Goal: Task Accomplishment & Management: Manage account settings

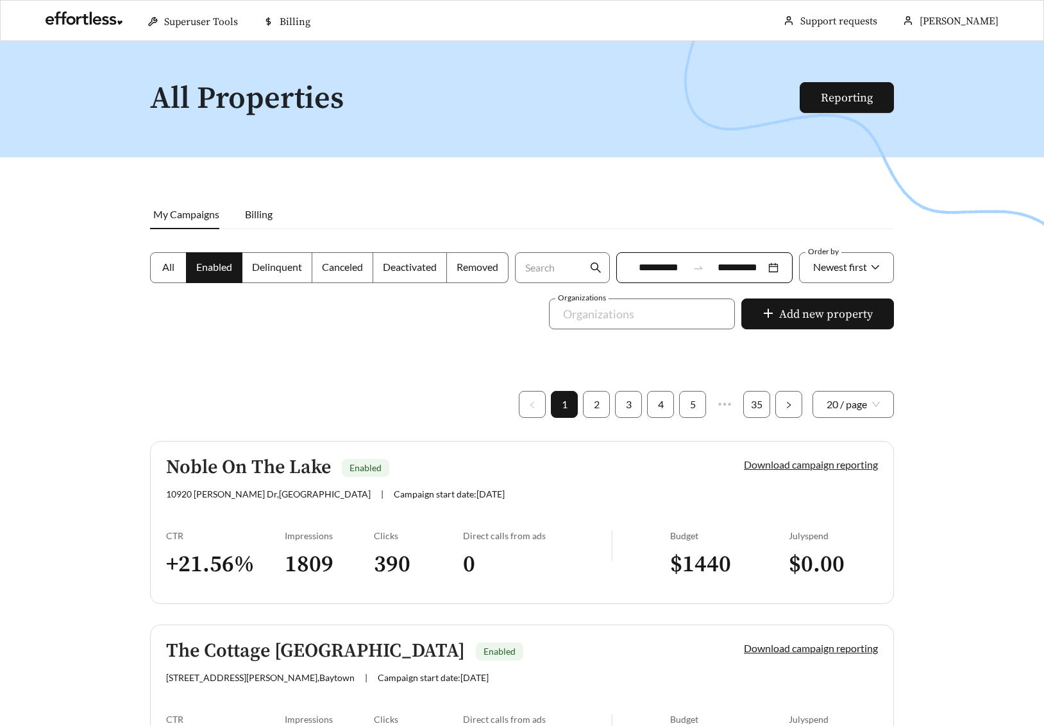
click at [796, 461] on link "Download campaign reporting" at bounding box center [811, 464] width 134 height 12
click at [803, 466] on link "Download campaign reporting" at bounding box center [811, 464] width 134 height 12
click at [803, 463] on link "Download campaign reporting" at bounding box center [811, 464] width 134 height 12
click at [641, 475] on div "Noble On The Lake Enabled" at bounding box center [433, 467] width 534 height 21
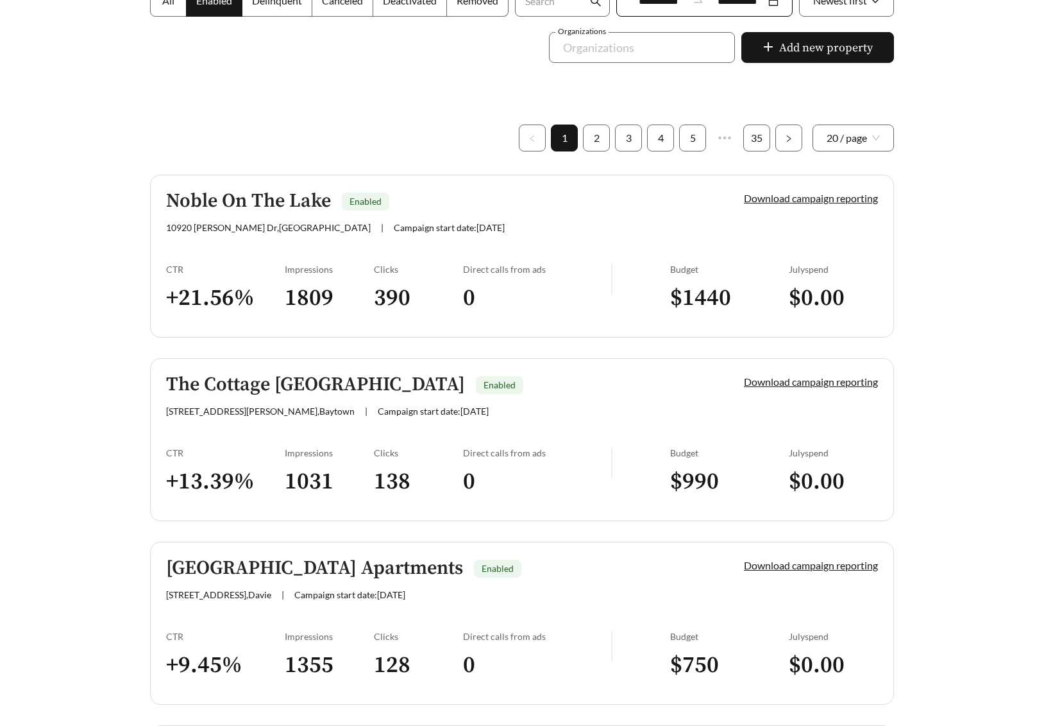
scroll to position [307, 0]
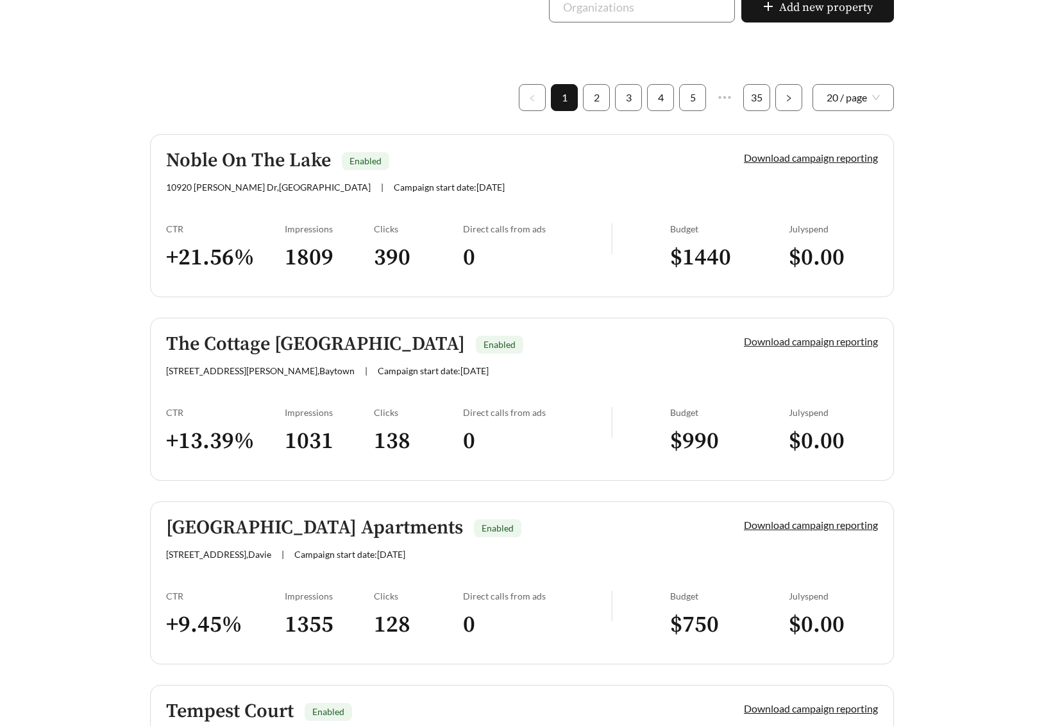
click at [807, 341] on link "Download campaign reporting" at bounding box center [811, 341] width 134 height 12
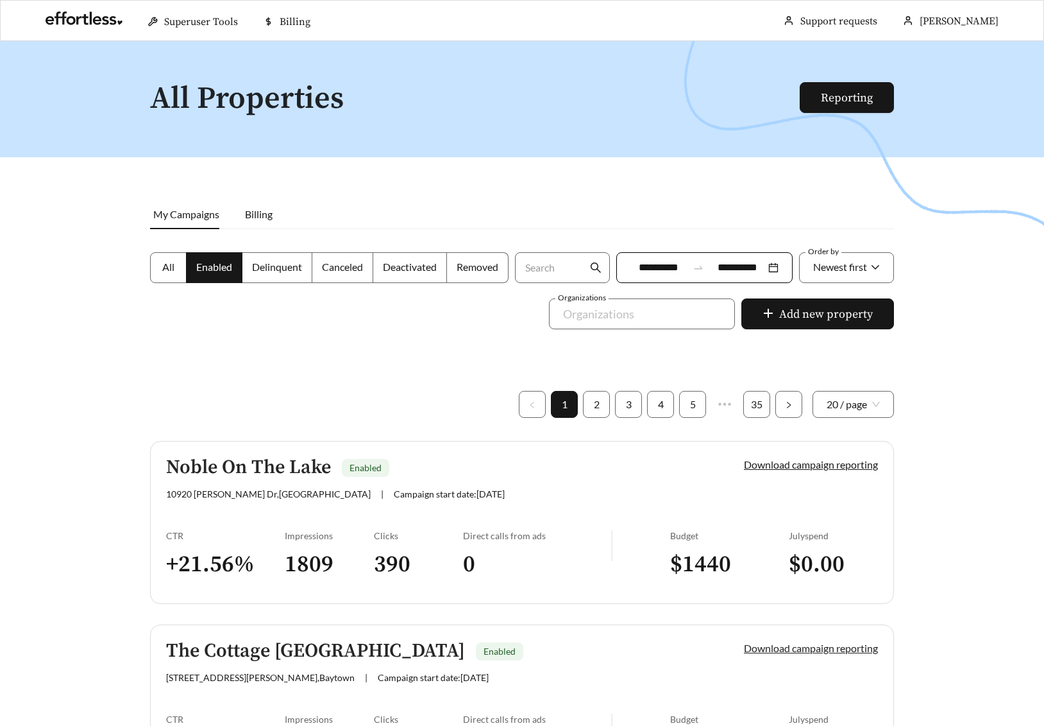
click at [779, 648] on link "Download campaign reporting" at bounding box center [811, 648] width 134 height 12
click at [788, 648] on link "Download campaign reporting" at bounding box center [811, 648] width 134 height 12
click at [740, 112] on h1 "All Properties" at bounding box center [475, 99] width 651 height 34
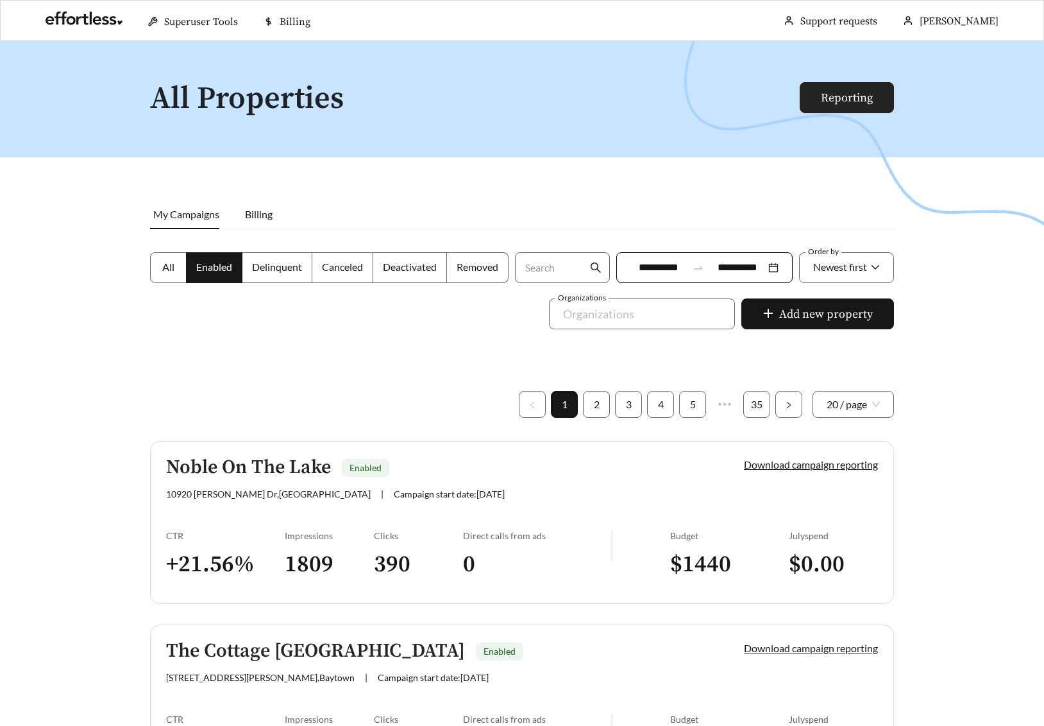
click at [821, 99] on link "Reporting" at bounding box center [847, 97] width 52 height 15
click at [848, 105] on link "Reporting" at bounding box center [847, 97] width 52 height 15
click at [844, 97] on link "Reporting" at bounding box center [847, 97] width 52 height 15
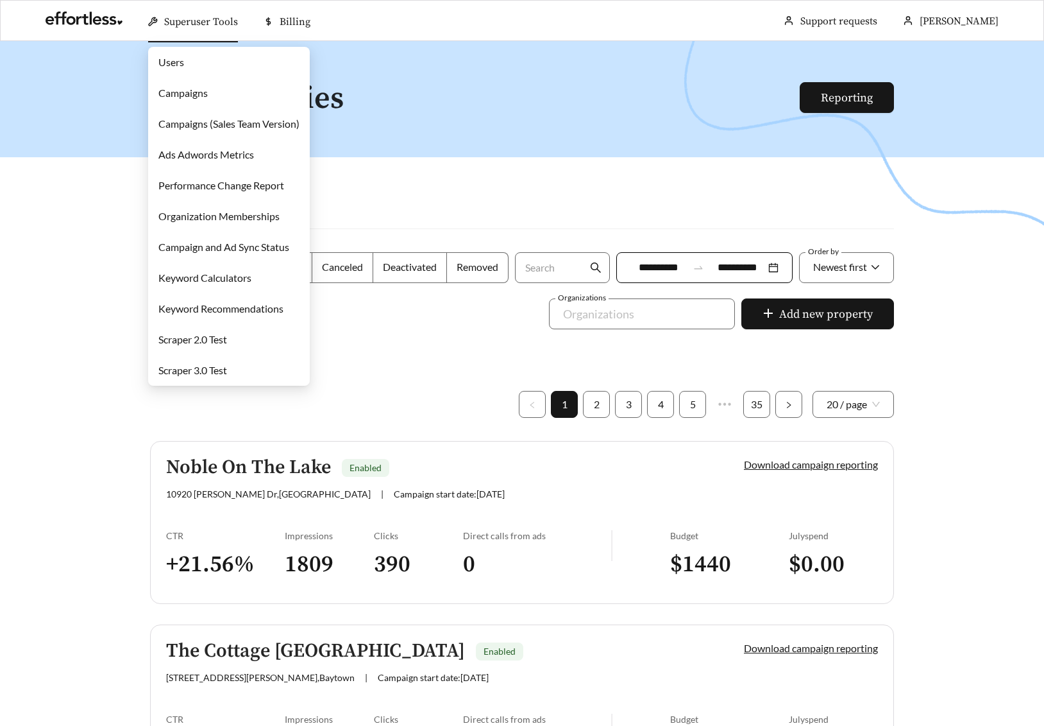
click at [171, 90] on link "Campaigns" at bounding box center [182, 93] width 49 height 12
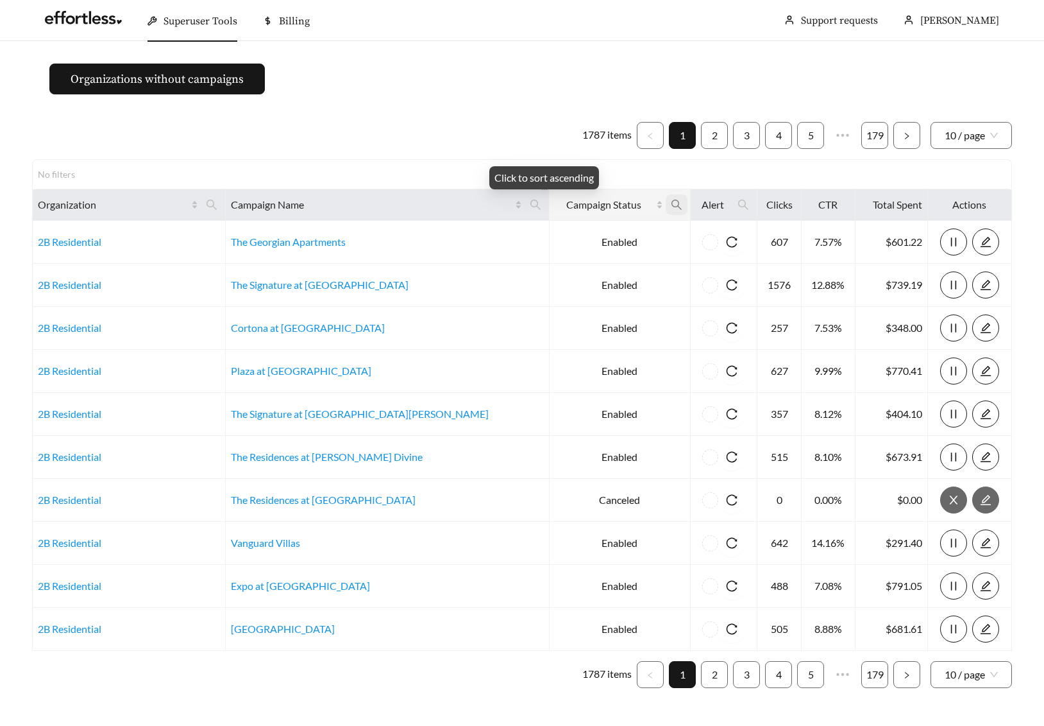
click at [671, 199] on icon "search" at bounding box center [677, 205] width 12 height 12
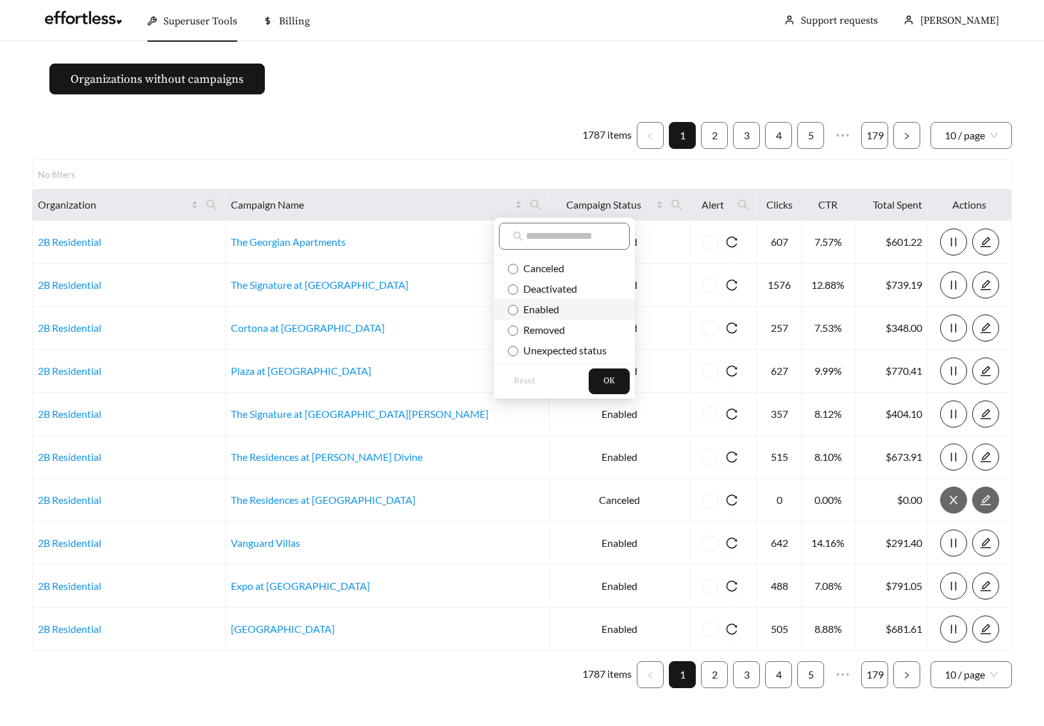
click at [529, 314] on span "Enabled" at bounding box center [538, 309] width 41 height 12
click at [606, 377] on span "OK" at bounding box center [610, 381] width 12 height 13
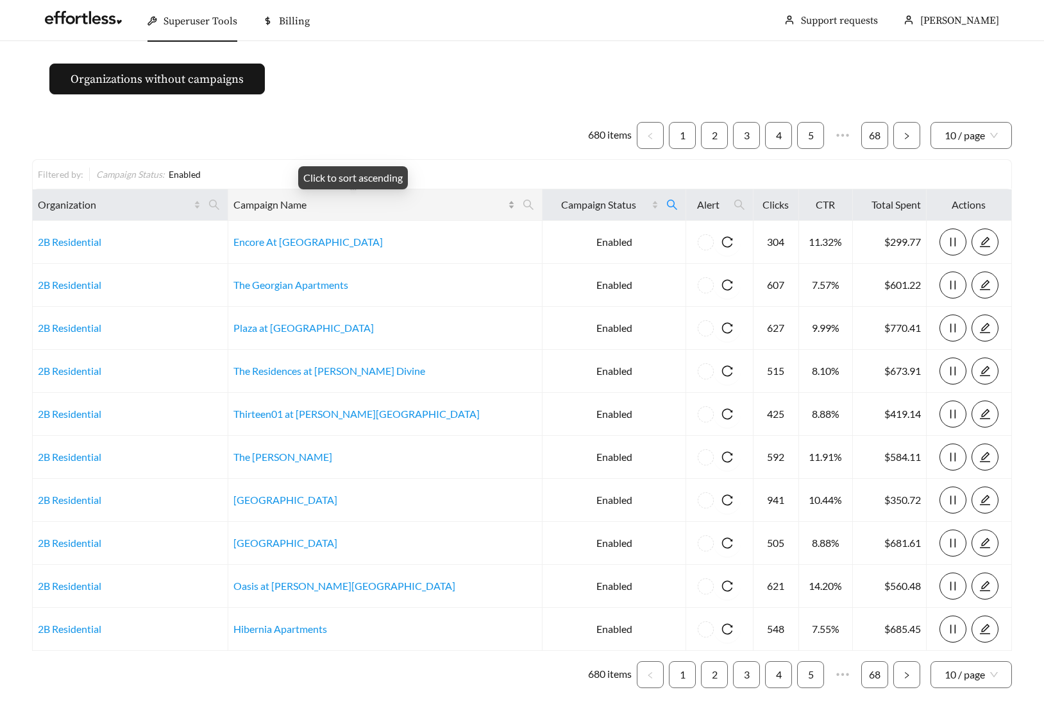
click at [442, 200] on div "Campaign Name" at bounding box center [375, 204] width 282 height 15
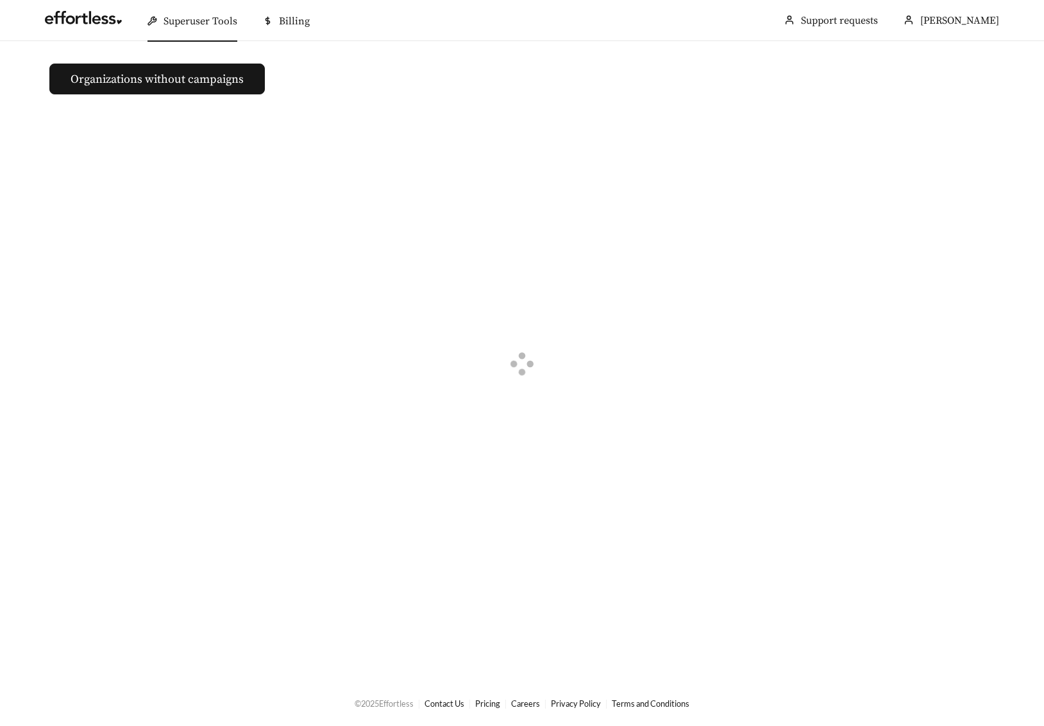
click at [442, 202] on div at bounding box center [522, 366] width 980 height 508
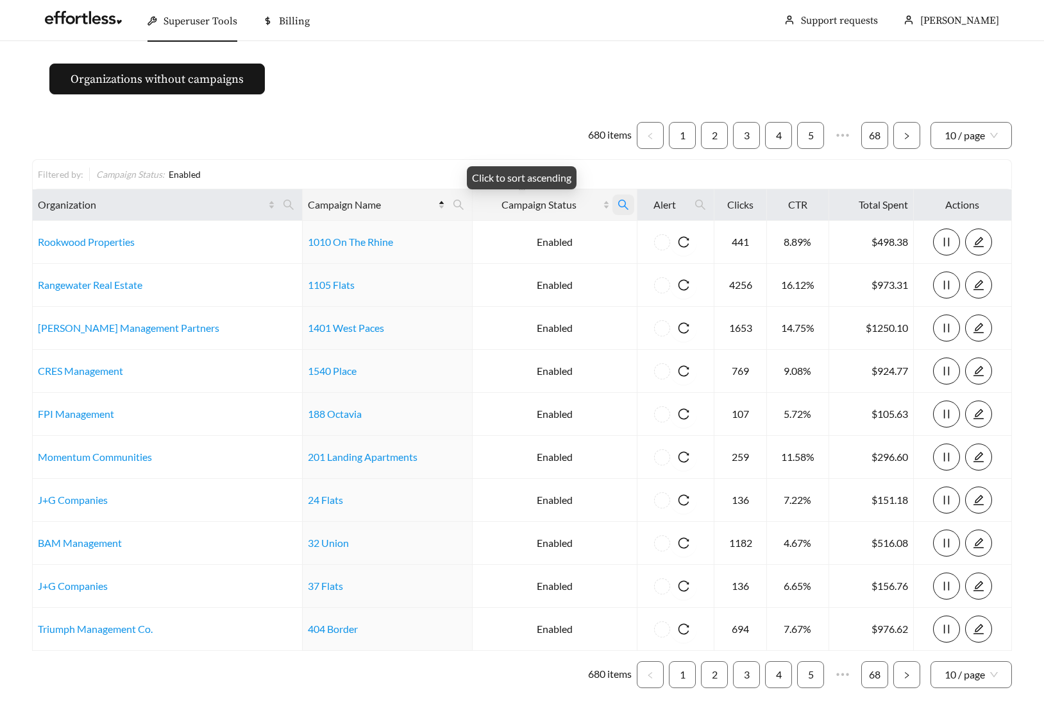
click at [618, 203] on icon "search" at bounding box center [624, 205] width 12 height 12
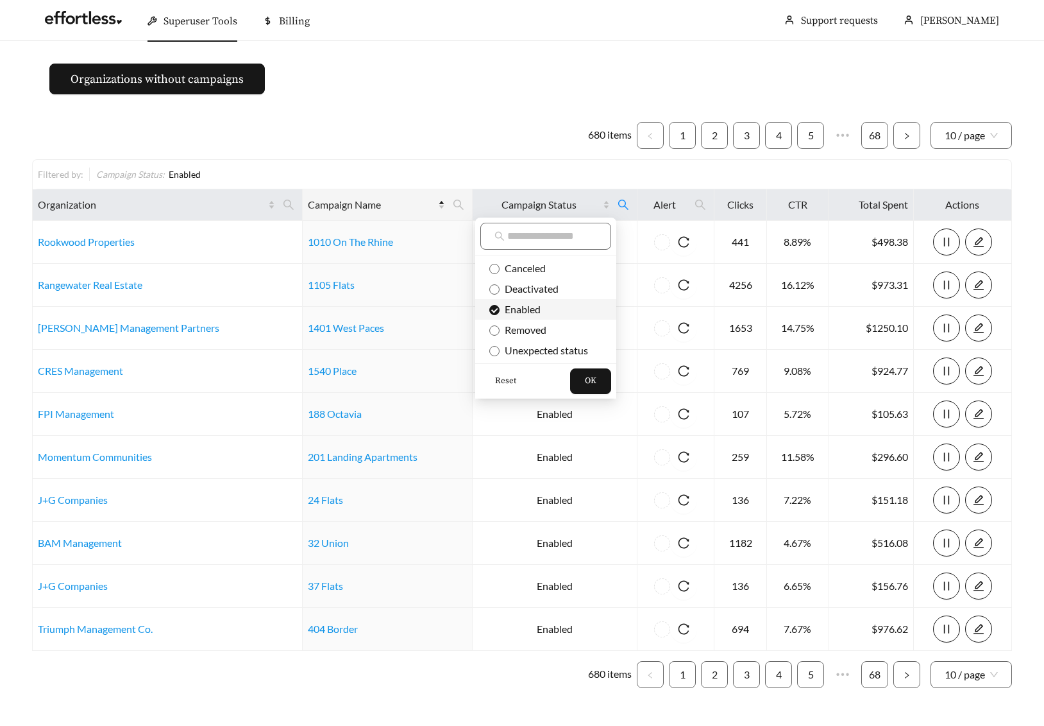
click at [543, 316] on li "Enabled" at bounding box center [545, 309] width 141 height 21
click at [593, 382] on span "OK" at bounding box center [591, 381] width 12 height 13
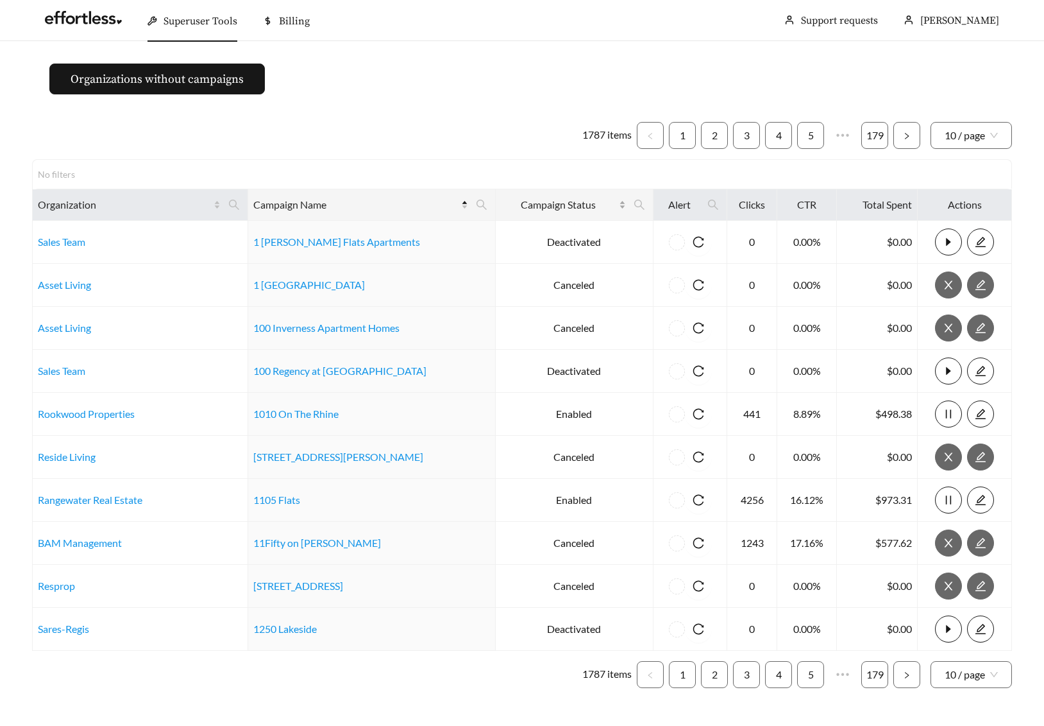
click at [605, 202] on div "Campaign Status" at bounding box center [563, 204] width 125 height 15
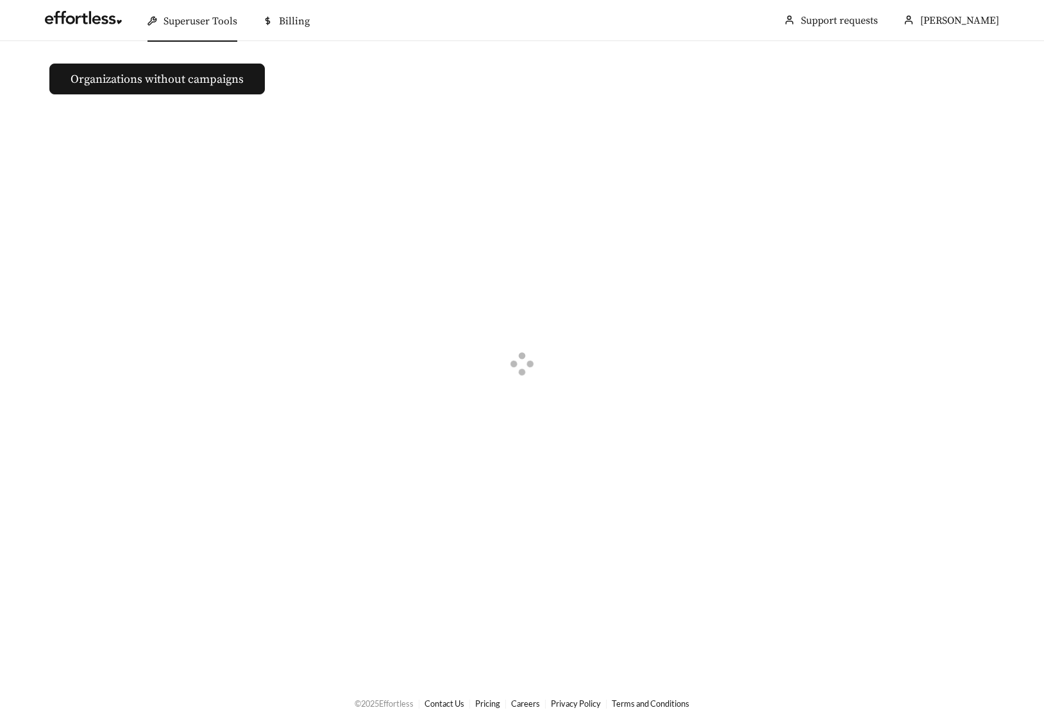
drag, startPoint x: 481, startPoint y: 338, endPoint x: 602, endPoint y: 434, distance: 154.8
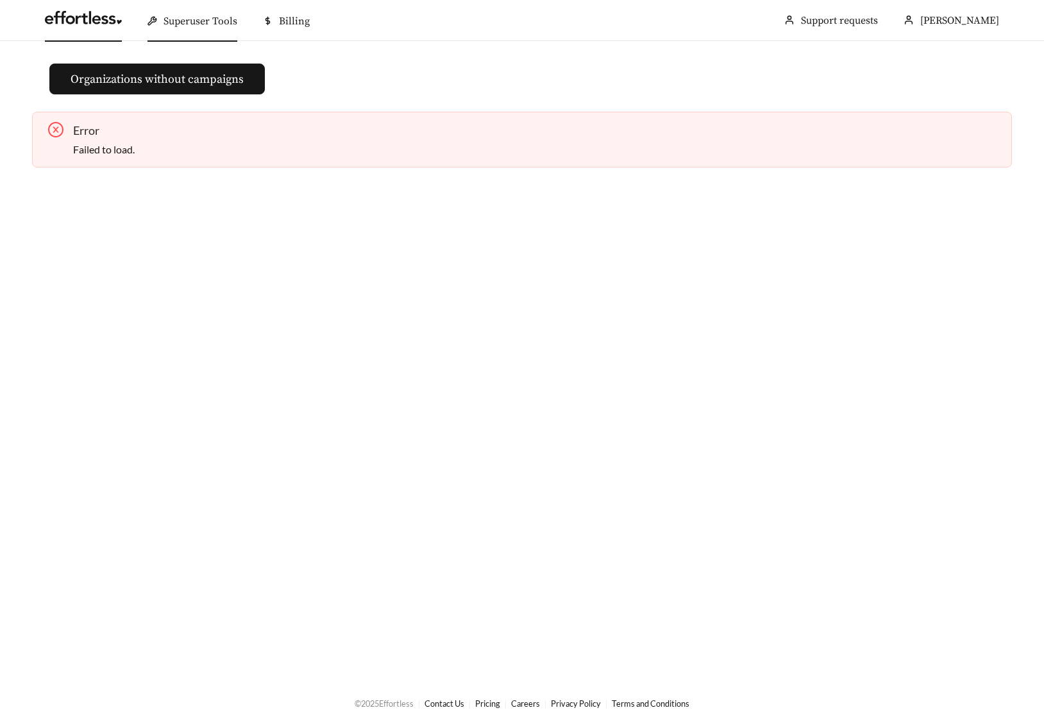
click at [189, 144] on div "Failed to load." at bounding box center [537, 149] width 929 height 15
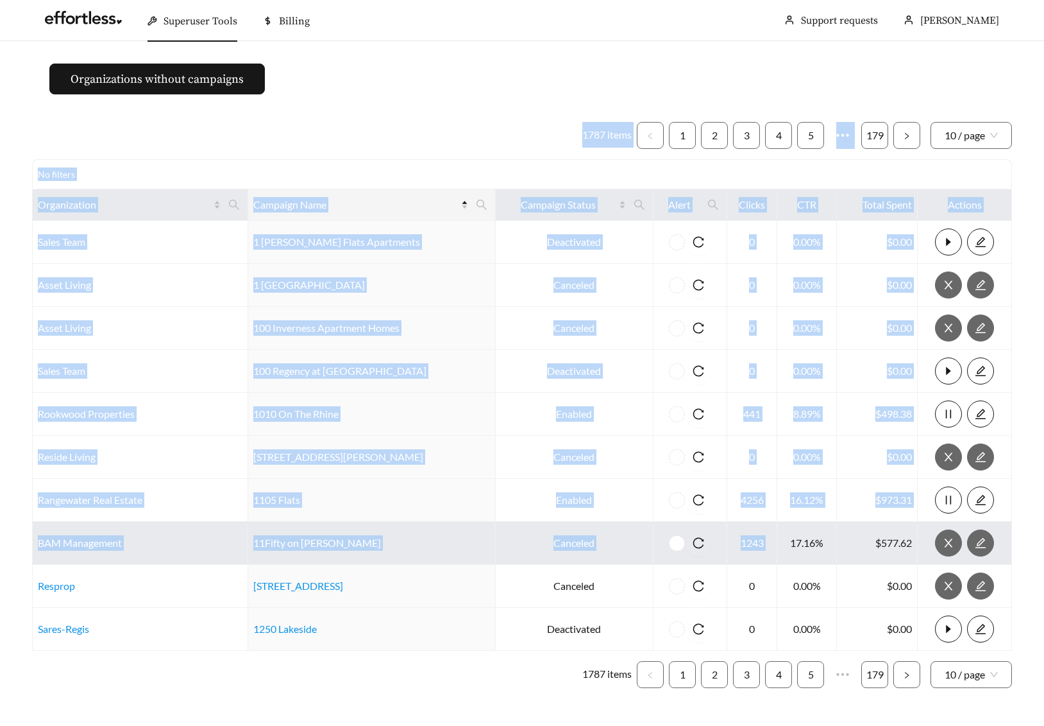
drag, startPoint x: 429, startPoint y: 110, endPoint x: 771, endPoint y: 543, distance: 551.4
click at [771, 543] on main "Organizations without campaigns 1787 items 1 2 3 4 5 ••• 179 10 / page No filte…" at bounding box center [522, 380] width 1044 height 679
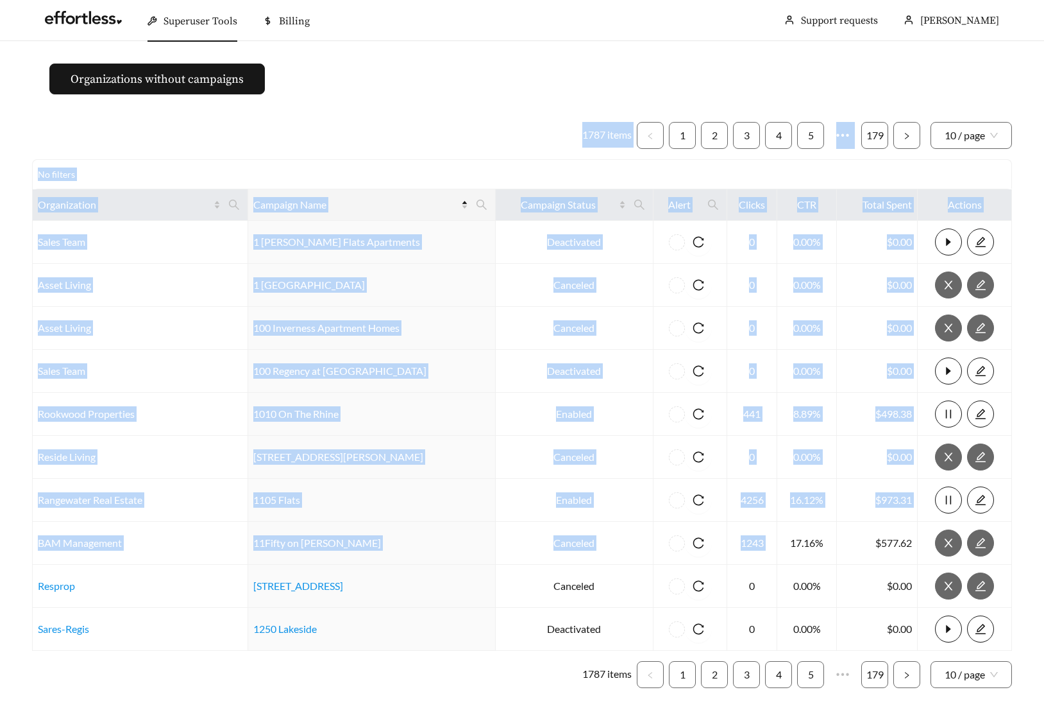
click at [515, 123] on ul "1787 items 1 2 3 4 5 ••• 179 10 / page" at bounding box center [522, 135] width 980 height 27
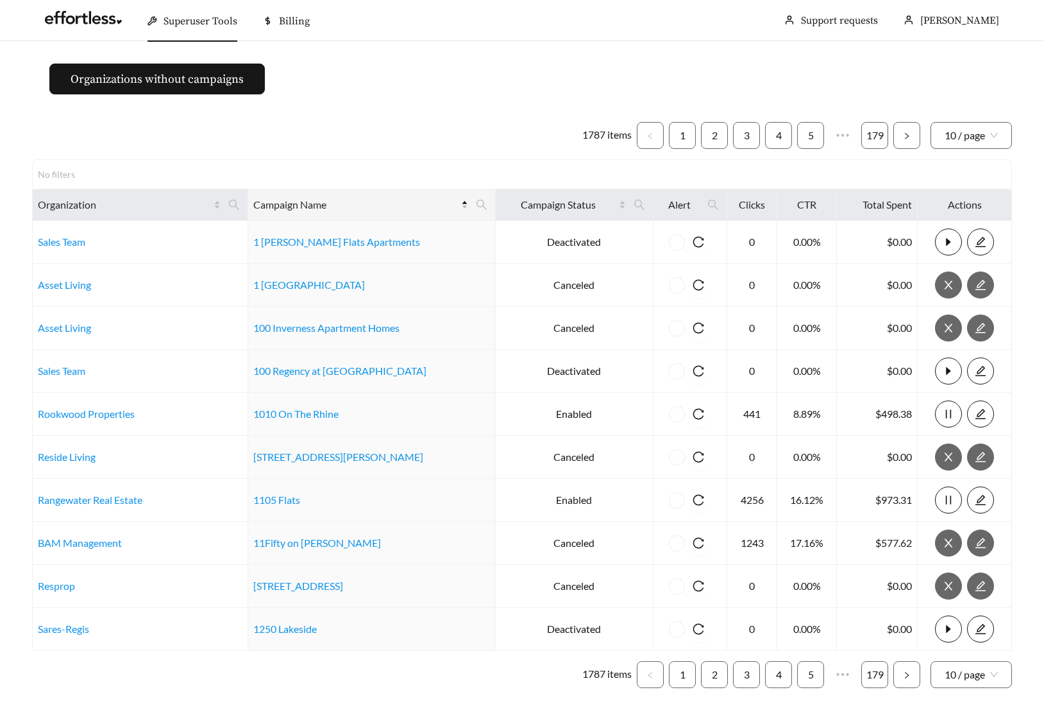
drag, startPoint x: 495, startPoint y: 91, endPoint x: 506, endPoint y: 108, distance: 19.9
click at [506, 108] on main "Organizations without campaigns 1787 items 1 2 3 4 5 ••• 179 10 / page No filte…" at bounding box center [522, 380] width 1044 height 679
